Goal: Contribute content

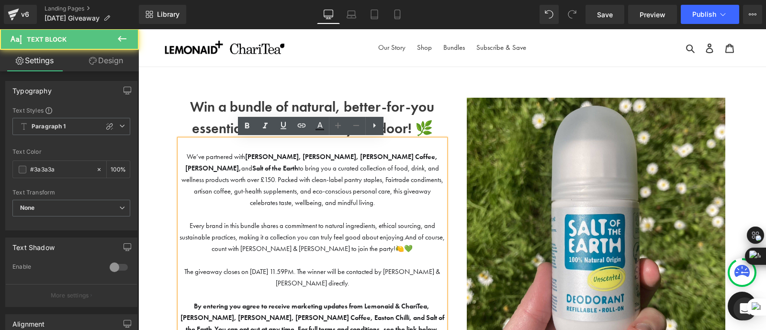
drag, startPoint x: 138, startPoint y: 29, endPoint x: 273, endPoint y: 187, distance: 208.2
click at [273, 187] on span "We’ve partnered with [PERSON_NAME], [PERSON_NAME], [PERSON_NAME] Coffee, Easton…" at bounding box center [312, 179] width 262 height 55
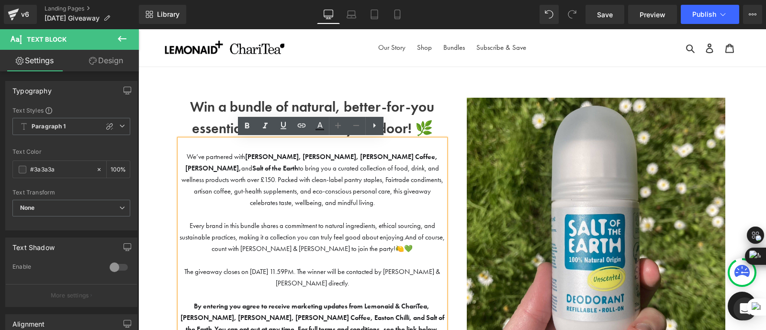
drag, startPoint x: 238, startPoint y: 154, endPoint x: 441, endPoint y: 154, distance: 203.0
click at [441, 154] on span "We’ve partnered with [PERSON_NAME], [PERSON_NAME], [PERSON_NAME] Coffee, Easton…" at bounding box center [312, 179] width 262 height 55
copy span "[PERSON_NAME], [PERSON_NAME], [PERSON_NAME] Coffee, Easton Chilli, and Salt of …"
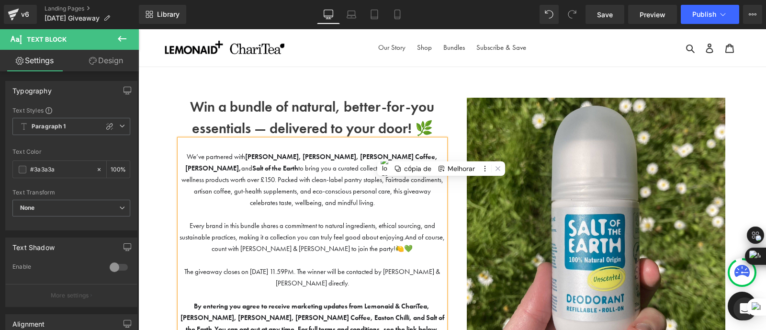
scroll to position [28, 0]
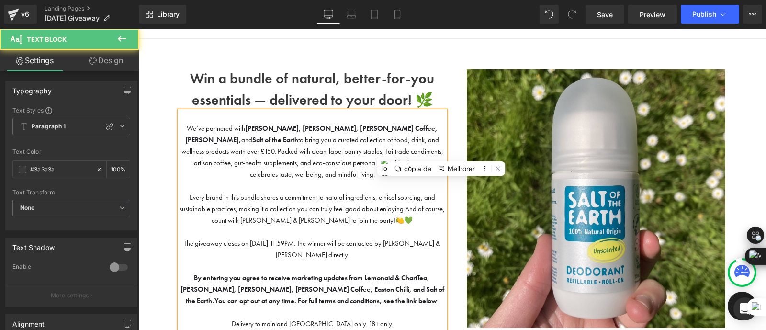
click at [248, 193] on span "Every brand in this bundle shares a commitment to natural ingredients, ethical …" at bounding box center [308, 203] width 256 height 20
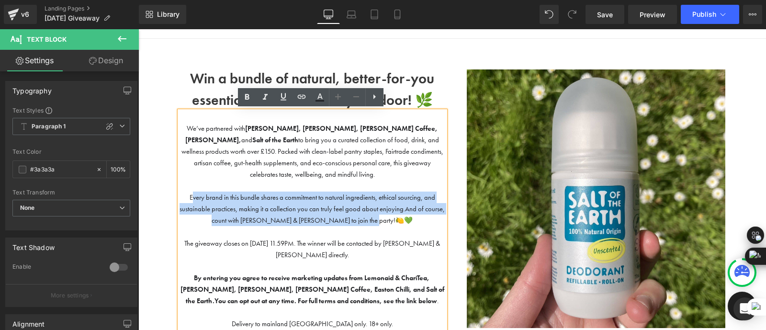
drag, startPoint x: 189, startPoint y: 184, endPoint x: 397, endPoint y: 205, distance: 209.8
click at [397, 205] on p "Every brand in this bundle shares a commitment to natural ingredients, ethical …" at bounding box center [313, 208] width 266 height 34
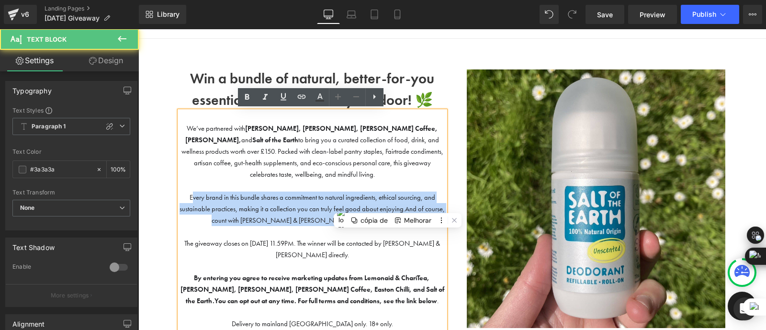
click at [201, 193] on span "Every brand in this bundle shares a commitment to natural ingredients, ethical …" at bounding box center [308, 203] width 256 height 20
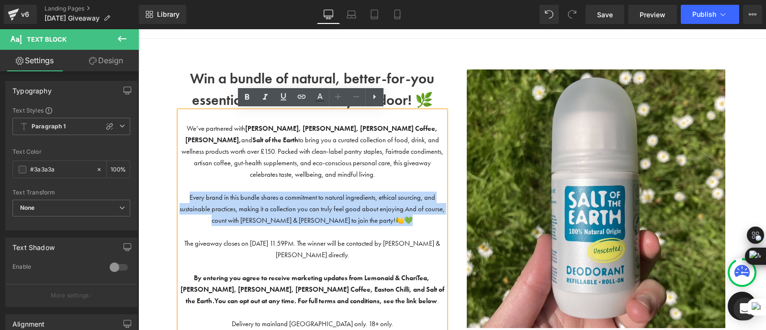
drag, startPoint x: 188, startPoint y: 183, endPoint x: 409, endPoint y: 215, distance: 223.5
click at [409, 215] on div "We’ve partnered with [PERSON_NAME], [PERSON_NAME], [PERSON_NAME] Coffee, Easton…" at bounding box center [313, 226] width 266 height 230
copy p "Every brand in this bundle shares a commitment to natural ingredients, ethical …"
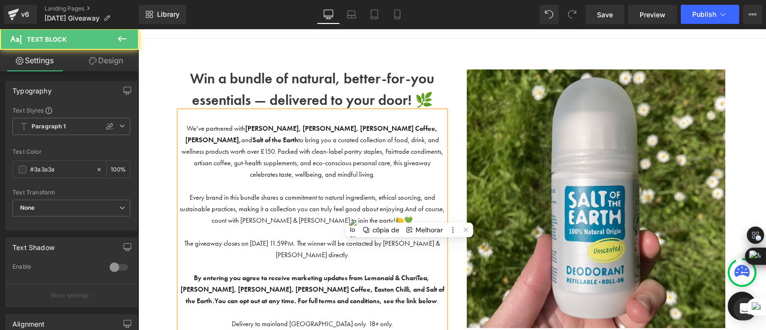
click at [235, 119] on p at bounding box center [313, 116] width 266 height 11
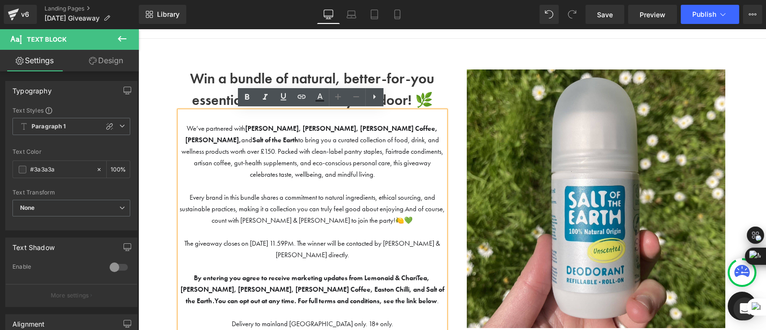
click at [414, 141] on span "We’ve partnered with [PERSON_NAME], [PERSON_NAME], [PERSON_NAME] Coffee, Easton…" at bounding box center [312, 151] width 262 height 55
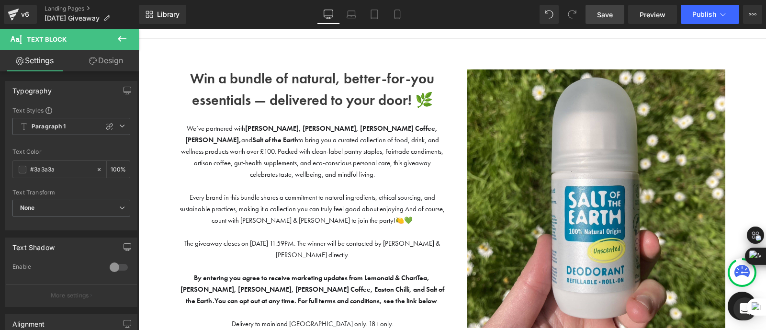
click at [610, 10] on span "Save" at bounding box center [605, 15] width 16 height 10
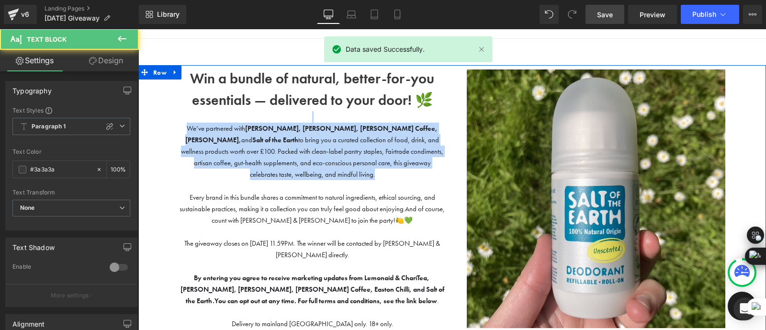
drag, startPoint x: 435, startPoint y: 166, endPoint x: 157, endPoint y: 121, distance: 281.7
click at [157, 121] on div "Win a bundle of natural, better-for-you essentials — delivered to your door! 🌿 …" at bounding box center [452, 235] width 628 height 340
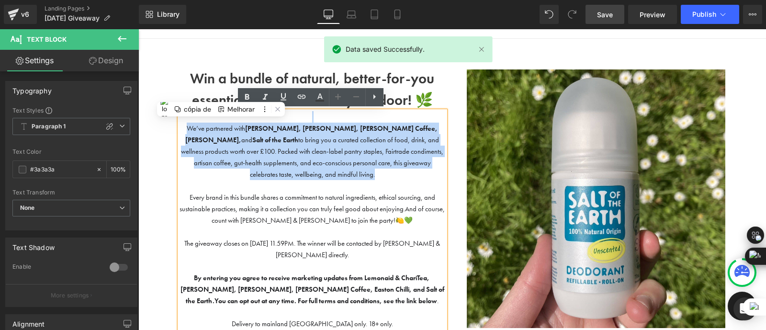
copy div "We’ve partnered with [PERSON_NAME], [PERSON_NAME], [PERSON_NAME] Coffee, Easton…"
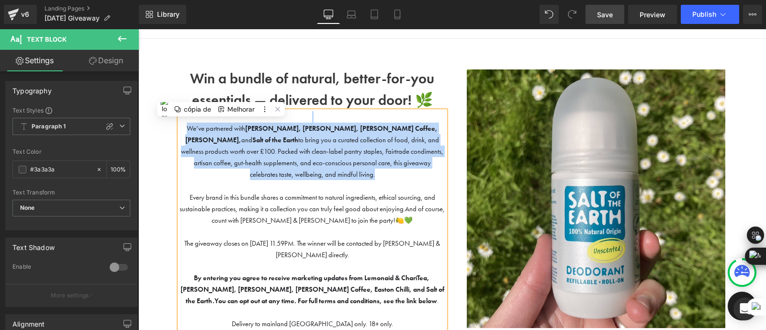
scroll to position [149, 0]
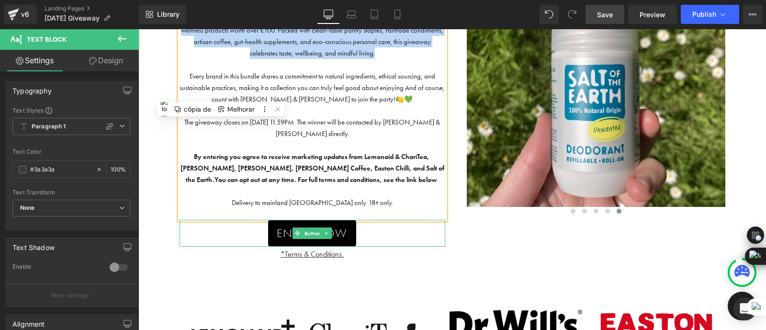
click at [319, 227] on span "Button" at bounding box center [313, 232] width 20 height 11
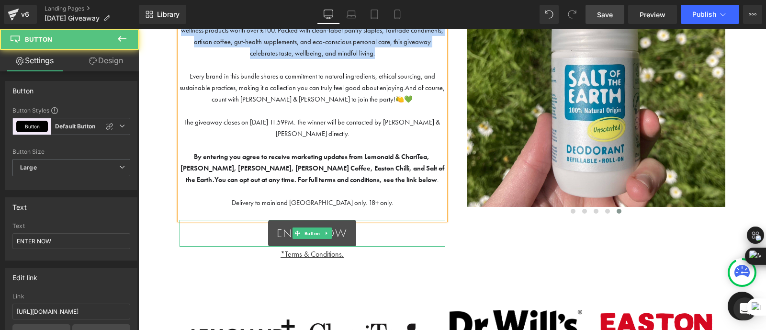
click at [301, 220] on link "ENTER NOW" at bounding box center [312, 233] width 88 height 27
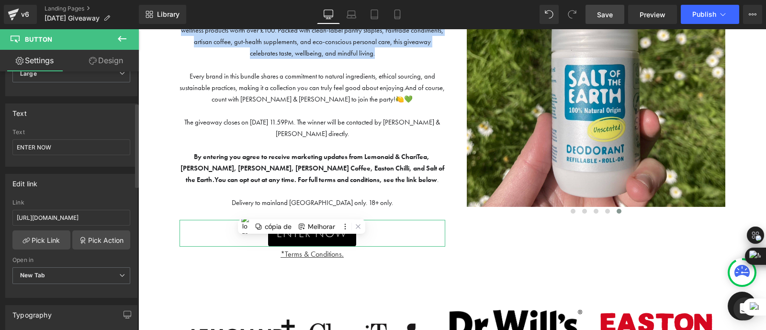
scroll to position [95, 0]
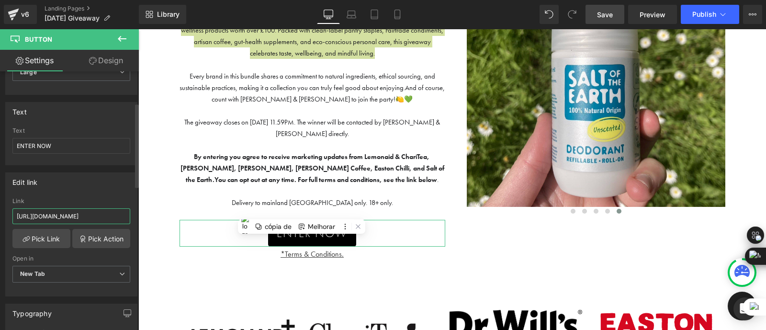
click at [73, 218] on input "[URL][DOMAIN_NAME]" at bounding box center [71, 216] width 118 height 16
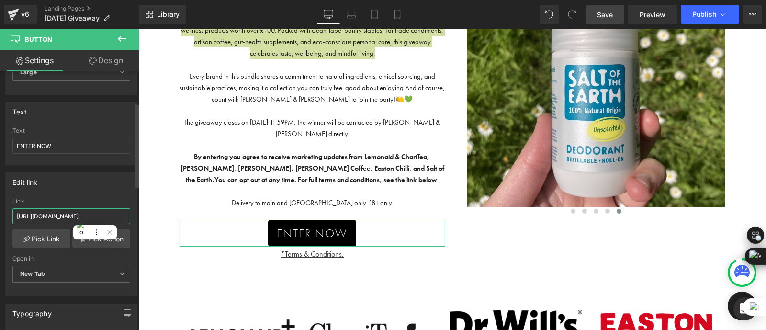
click at [73, 218] on input "[URL][DOMAIN_NAME]" at bounding box center [71, 216] width 118 height 16
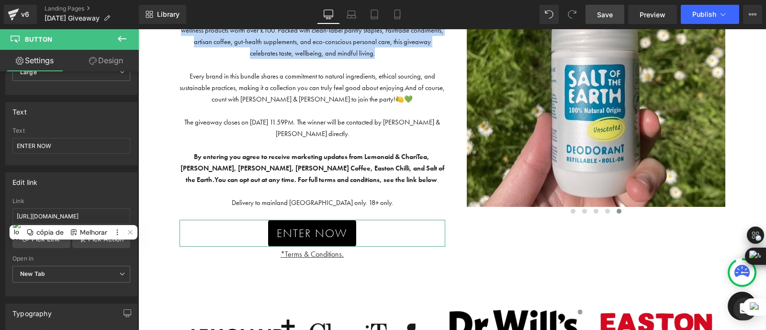
click at [222, 270] on div "Win a bundle of natural, better-for-you essentials — delivered to your door! 🌿 …" at bounding box center [452, 113] width 560 height 337
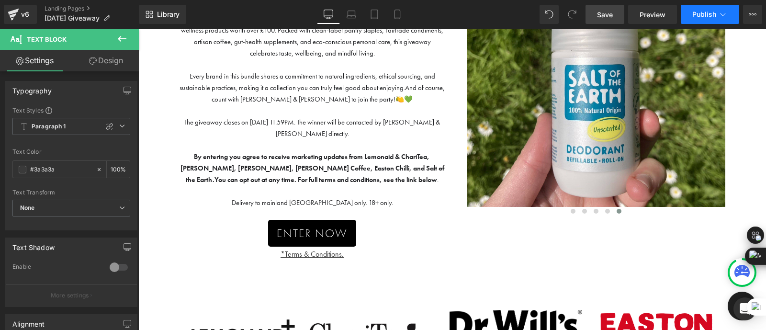
click at [711, 13] on span "Publish" at bounding box center [704, 15] width 24 height 8
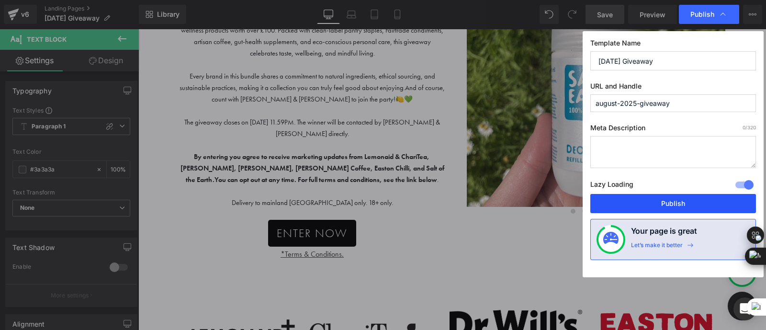
click at [685, 197] on button "Publish" at bounding box center [673, 203] width 166 height 19
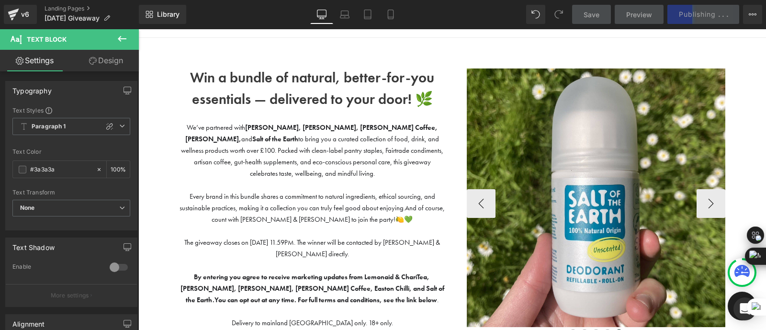
scroll to position [0, 0]
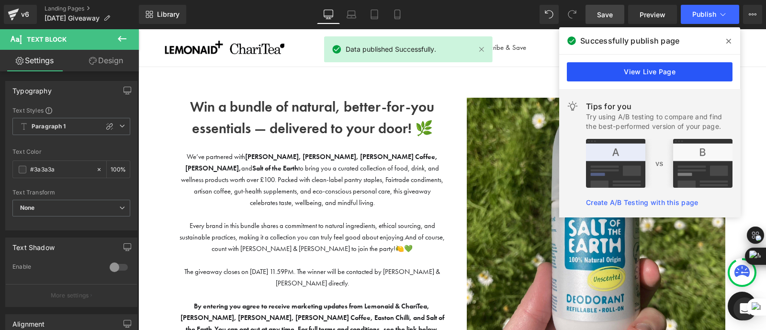
click at [600, 70] on link "View Live Page" at bounding box center [650, 71] width 166 height 19
